Goal: Book appointment/travel/reservation

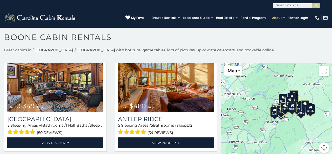
scroll to position [5, 0]
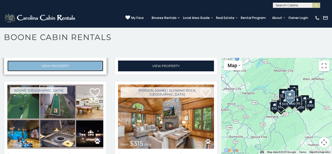
click at [35, 61] on link "View Property" at bounding box center [55, 66] width 96 height 11
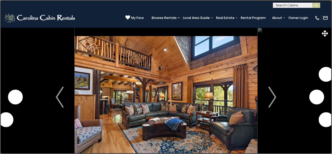
click at [27, 87] on link at bounding box center [166, 77] width 332 height 154
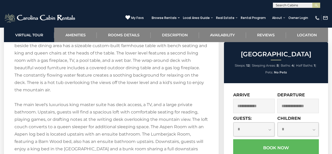
scroll to position [1023, 0]
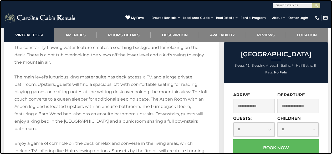
click at [252, 32] on link at bounding box center [166, 77] width 332 height 154
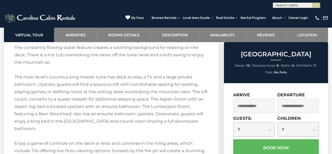
scroll to position [760, 0]
